Goal: Task Accomplishment & Management: Use online tool/utility

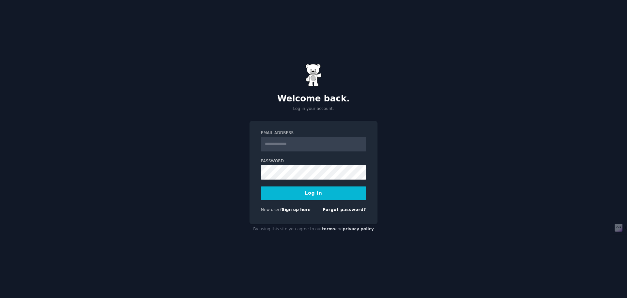
type input "**********"
click at [301, 191] on button "Log In" at bounding box center [313, 193] width 105 height 14
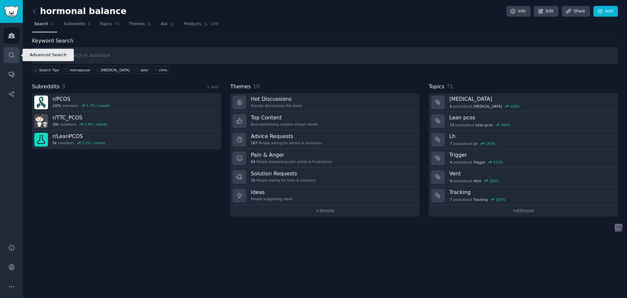
click at [7, 52] on link "Search" at bounding box center [12, 55] width 16 height 16
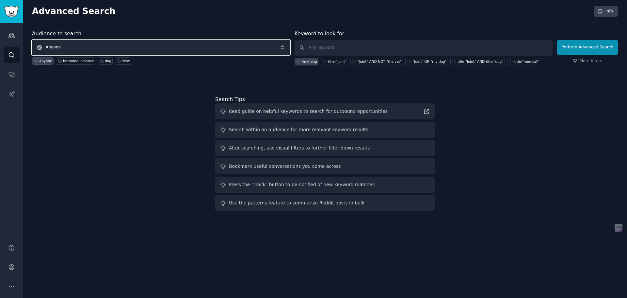
click at [64, 44] on span "Anyone" at bounding box center [161, 47] width 258 height 15
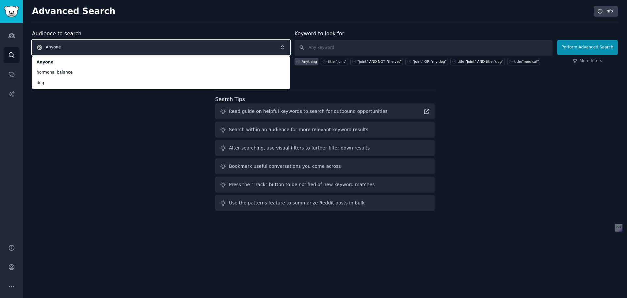
click at [64, 44] on span "Anyone" at bounding box center [161, 47] width 258 height 15
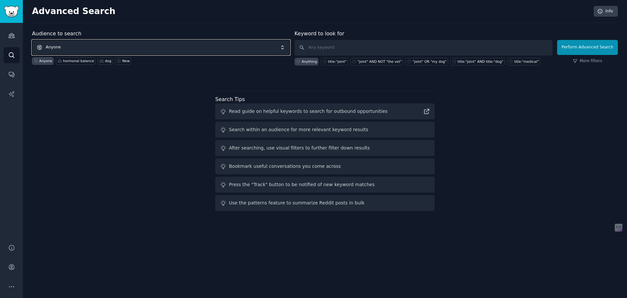
click at [62, 47] on span "Anyone" at bounding box center [161, 47] width 258 height 15
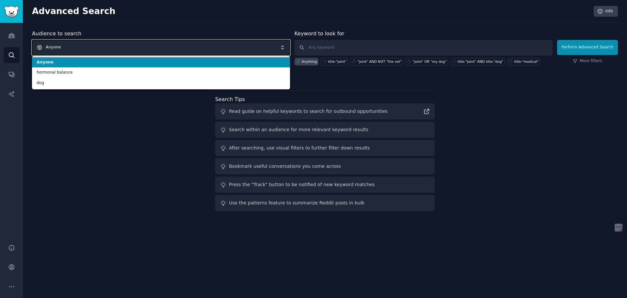
click at [62, 47] on span "Anyone" at bounding box center [161, 47] width 258 height 15
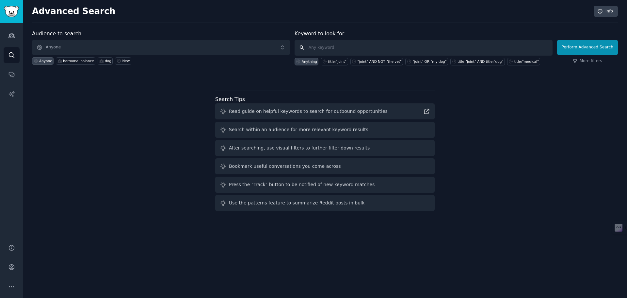
click at [340, 48] on input "text" at bounding box center [424, 48] width 258 height 16
type input "menopause"
click at [589, 47] on button "Perform Advanced Search" at bounding box center [587, 47] width 61 height 15
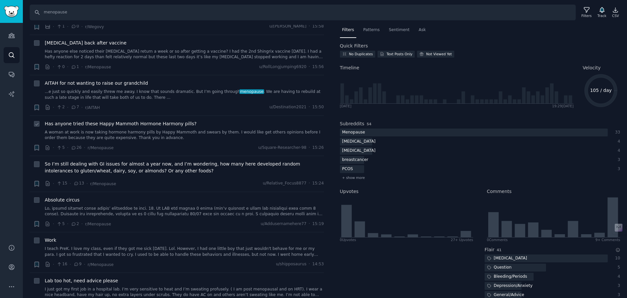
scroll to position [882, 0]
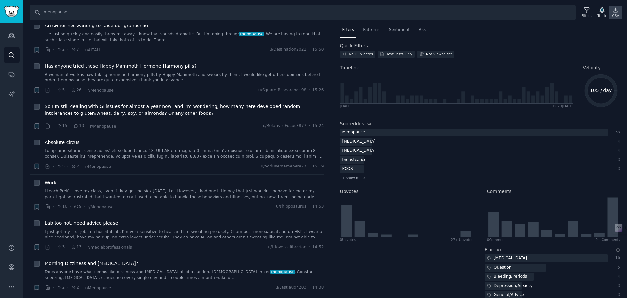
click at [617, 11] on icon at bounding box center [615, 10] width 7 height 7
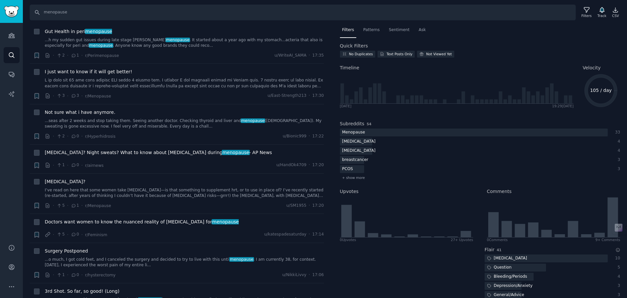
scroll to position [0, 0]
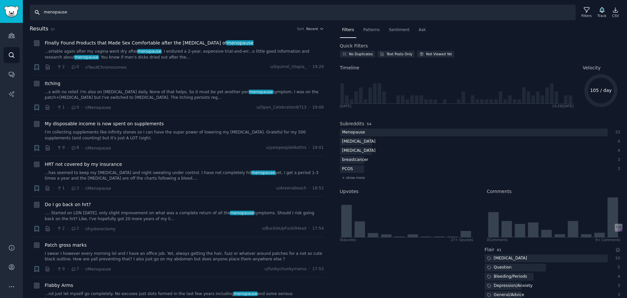
click at [71, 15] on input "menopause" at bounding box center [303, 13] width 546 height 16
drag, startPoint x: 71, startPoint y: 15, endPoint x: 26, endPoint y: 16, distance: 45.4
click at [26, 16] on div "Search menopause Filters Track CSV" at bounding box center [325, 10] width 604 height 20
click at [436, 15] on input "inositol" at bounding box center [303, 13] width 546 height 16
type input "inositol"
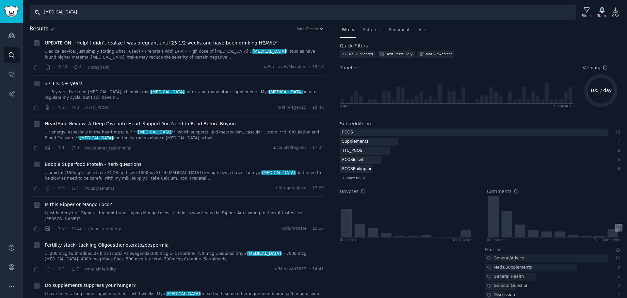
click at [317, 28] on button "Recent" at bounding box center [315, 28] width 18 height 5
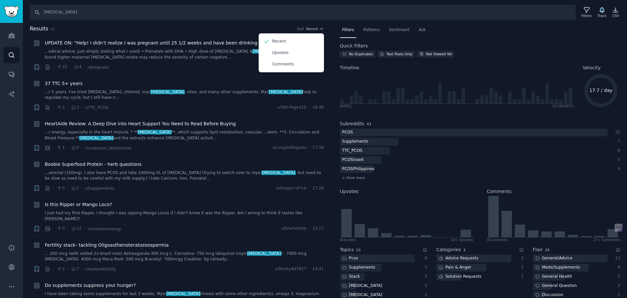
click at [247, 27] on h2 "Results 97 Sort Recent Recent Upvotes Comments" at bounding box center [177, 29] width 294 height 8
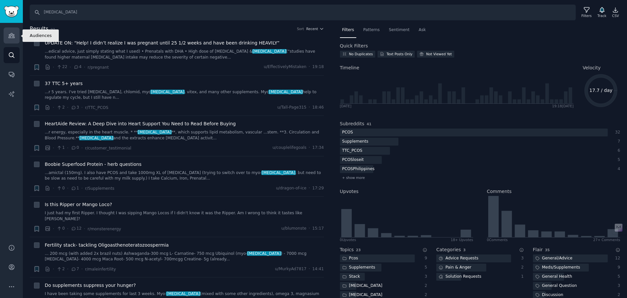
click at [14, 34] on icon "Sidebar" at bounding box center [11, 35] width 7 height 7
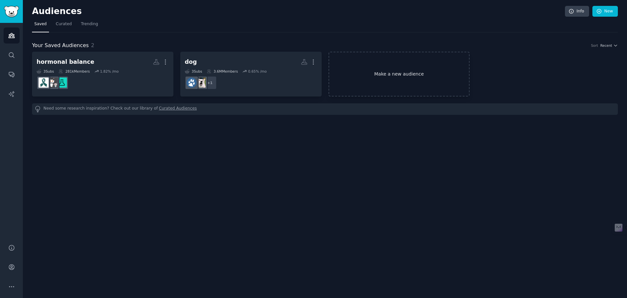
click at [390, 75] on link "Make a new audience" at bounding box center [399, 74] width 141 height 45
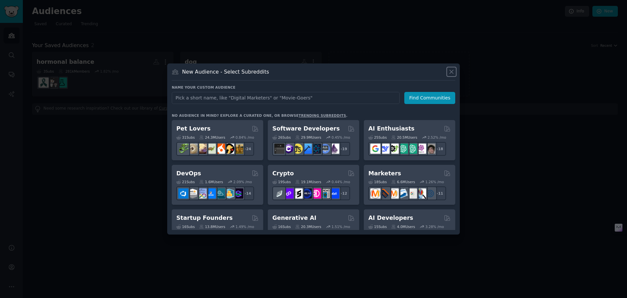
click at [451, 70] on icon at bounding box center [451, 71] width 7 height 7
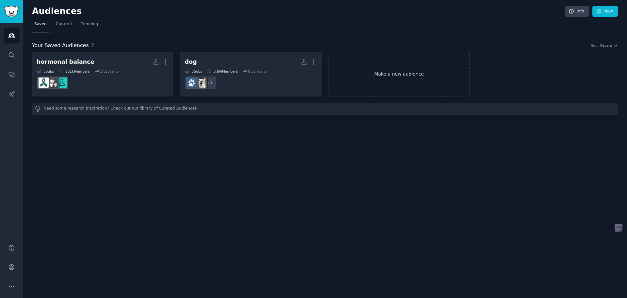
click at [386, 79] on link "Make a new audience" at bounding box center [399, 74] width 141 height 45
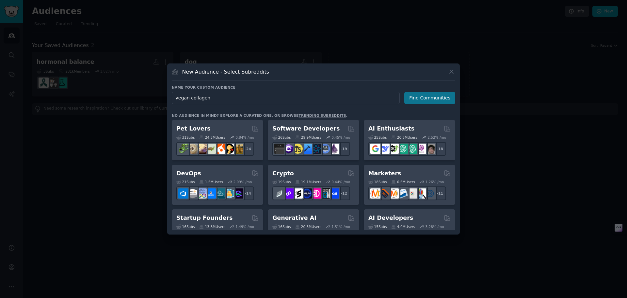
type input "vegan collagen"
click at [420, 99] on button "Find Communities" at bounding box center [429, 98] width 51 height 12
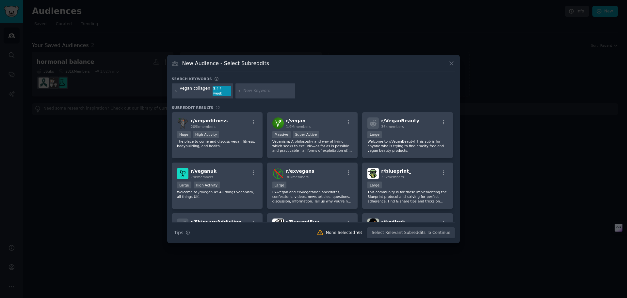
click at [176, 90] on icon at bounding box center [176, 91] width 4 height 4
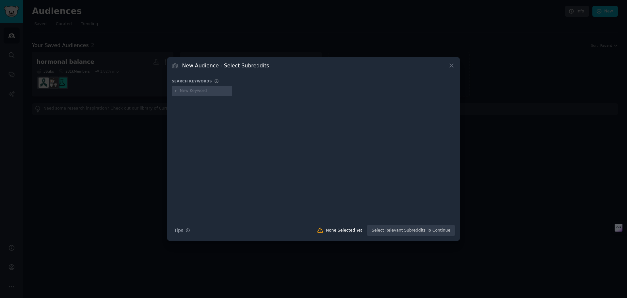
click at [191, 92] on input "text" at bounding box center [205, 91] width 50 height 6
click at [205, 106] on div at bounding box center [314, 153] width 284 height 110
click at [246, 94] on div "vegan" at bounding box center [314, 92] width 284 height 13
click at [209, 90] on input "vegan" at bounding box center [205, 91] width 50 height 6
type input "vegan"
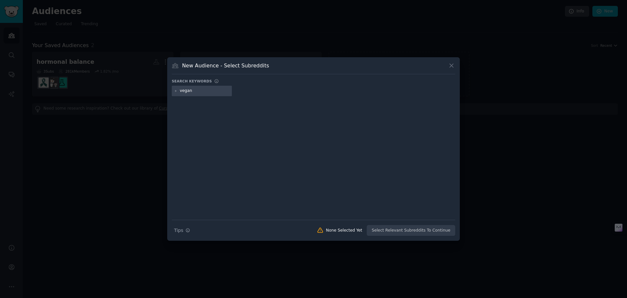
click at [175, 90] on icon at bounding box center [176, 91] width 4 height 4
click at [177, 90] on icon at bounding box center [176, 91] width 4 height 4
click at [199, 121] on div at bounding box center [314, 153] width 284 height 110
click at [451, 65] on icon at bounding box center [452, 66] width 4 height 4
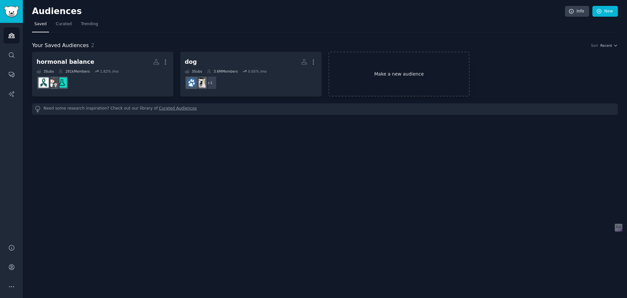
click at [391, 72] on link "Make a new audience" at bounding box center [399, 74] width 141 height 45
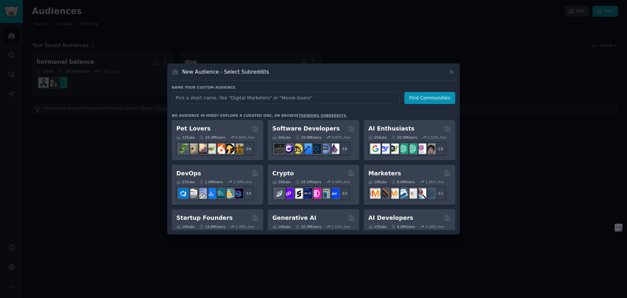
click at [269, 98] on input "text" at bounding box center [286, 98] width 228 height 12
type input "vegan"
click button "Find Communities" at bounding box center [429, 98] width 51 height 12
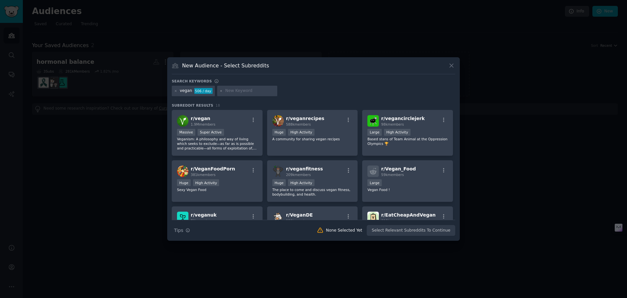
click at [240, 92] on input "text" at bounding box center [250, 91] width 50 height 6
type input "collagen"
click at [331, 93] on div "vegan 506 / day collagen" at bounding box center [314, 92] width 284 height 13
click at [321, 170] on div "r/ veganfitness 209k members" at bounding box center [312, 170] width 80 height 11
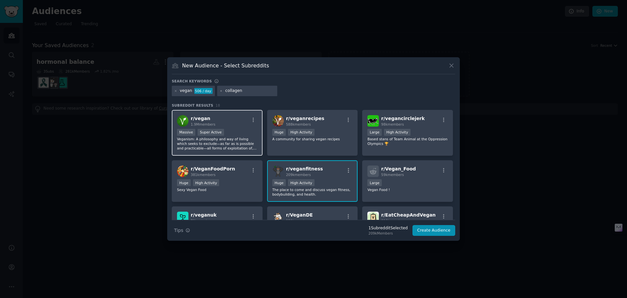
click at [248, 138] on p "Veganism: A philosophy and way of living which seeks to exclude—as far as is po…" at bounding box center [217, 144] width 80 height 14
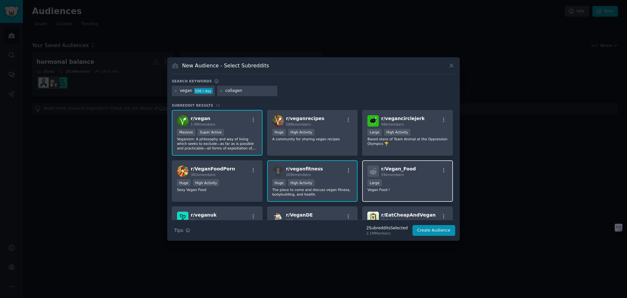
click at [424, 177] on div "r/ Vegan_Food 59k members" at bounding box center [408, 170] width 80 height 11
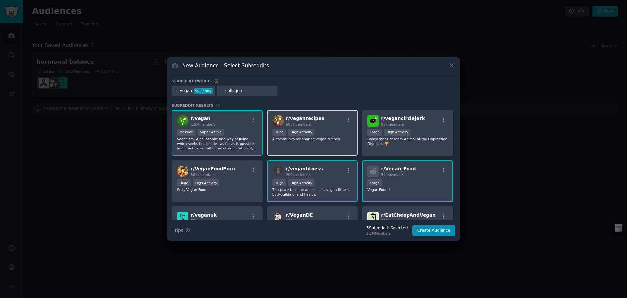
click at [322, 122] on div "r/ veganrecipes 588k members" at bounding box center [312, 120] width 80 height 11
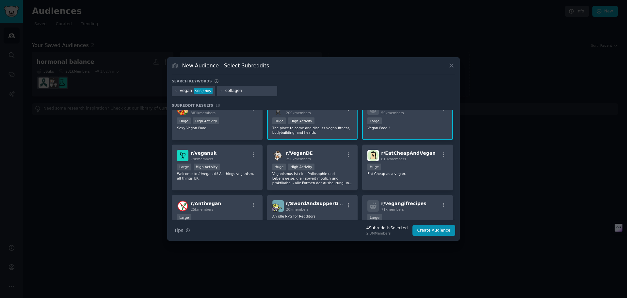
scroll to position [65, 0]
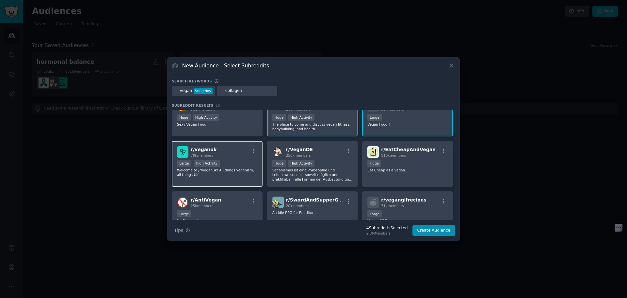
click at [232, 159] on div "r/ veganuk 79k members Large High Activity Welcome to /r/veganuk! All things ve…" at bounding box center [217, 164] width 91 height 46
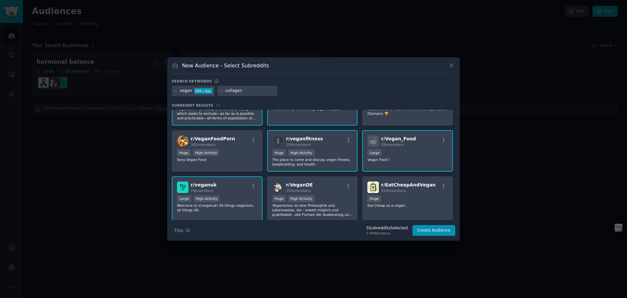
scroll to position [0, 0]
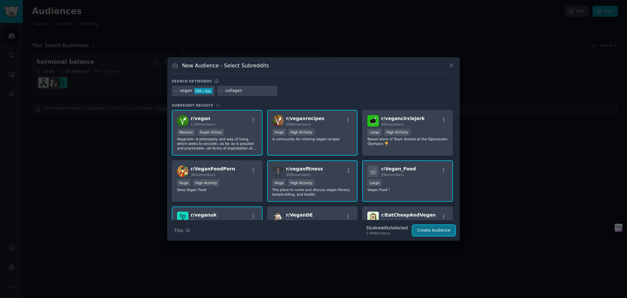
click at [438, 229] on button "Create Audience" at bounding box center [434, 230] width 43 height 11
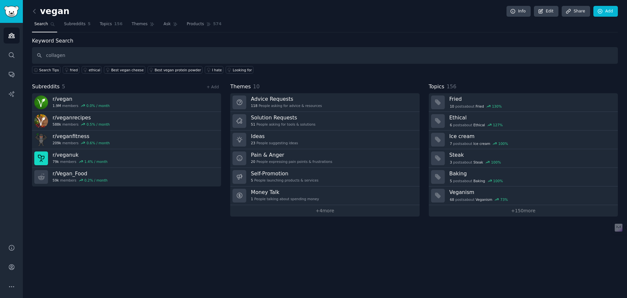
type input "collagen"
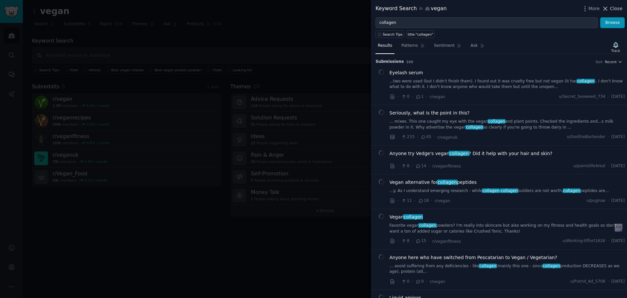
click at [614, 5] on span "Close" at bounding box center [616, 8] width 12 height 7
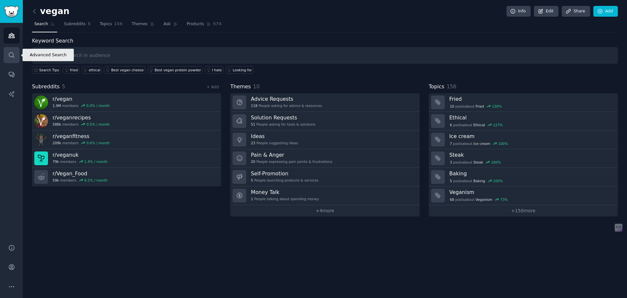
click at [10, 52] on icon "Sidebar" at bounding box center [11, 55] width 7 height 7
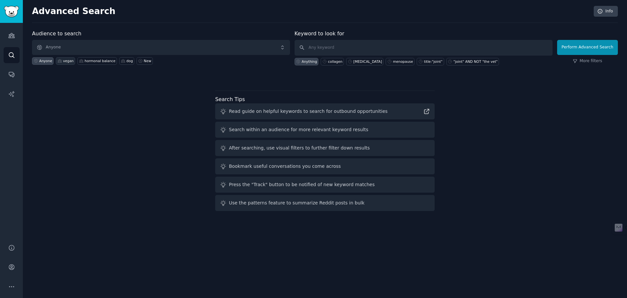
click at [61, 63] on div "vegan" at bounding box center [65, 61] width 19 height 8
click at [587, 46] on button "Perform Advanced Search" at bounding box center [587, 47] width 61 height 15
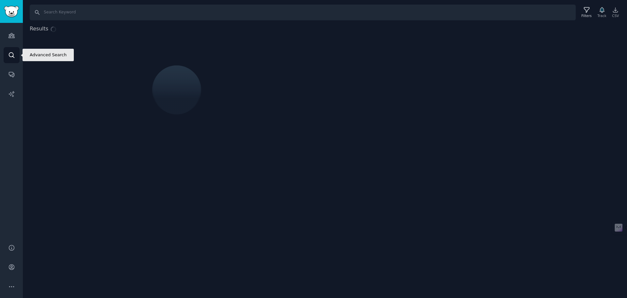
click at [14, 55] on icon "Sidebar" at bounding box center [11, 55] width 7 height 7
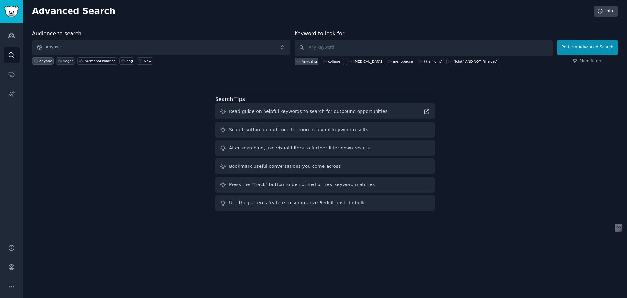
click at [63, 61] on div "vegan" at bounding box center [68, 60] width 10 height 5
click at [337, 63] on div "collagen" at bounding box center [335, 61] width 14 height 5
type input "collagen"
click at [576, 44] on button "Perform Advanced Search" at bounding box center [587, 47] width 61 height 15
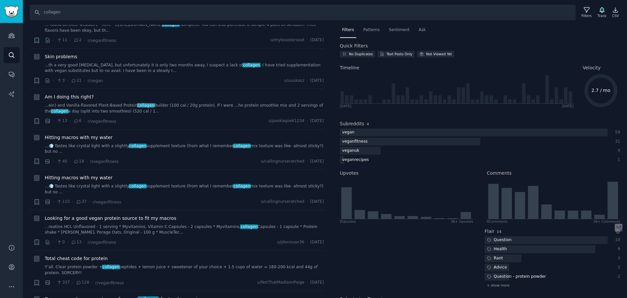
scroll to position [229, 0]
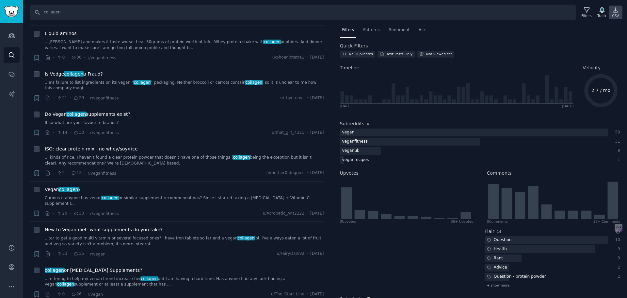
click at [614, 10] on icon at bounding box center [615, 10] width 7 height 7
